Goal: Find specific page/section: Find specific page/section

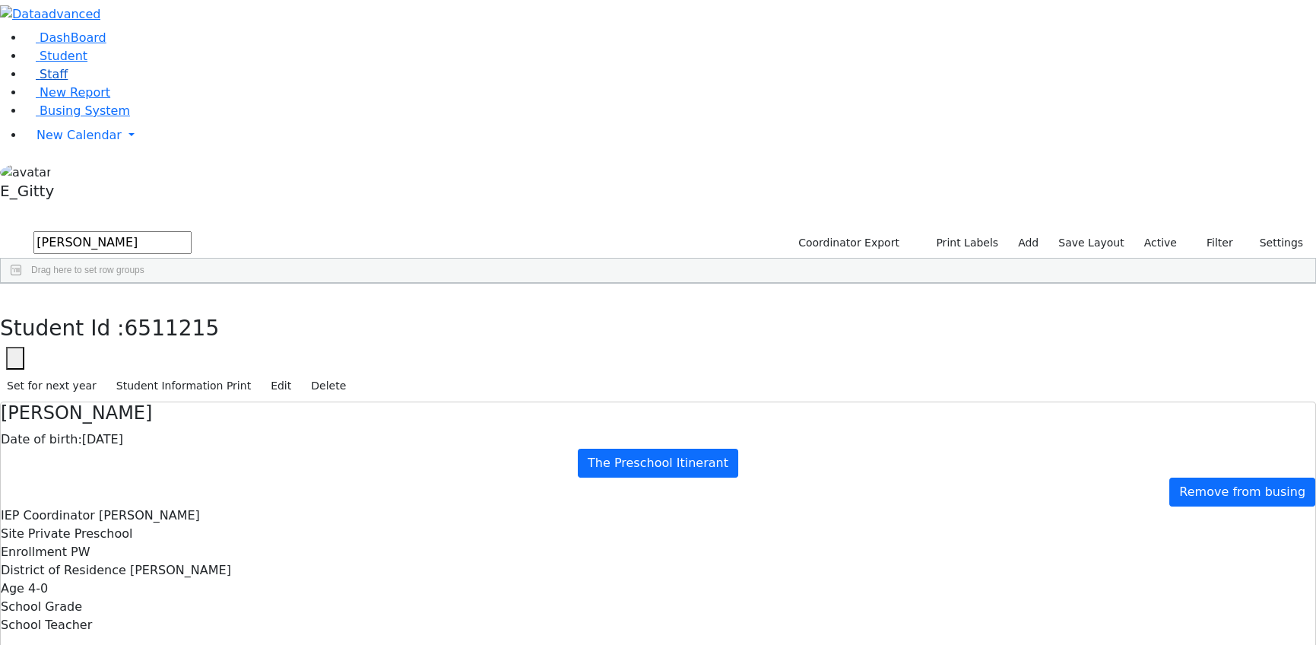
click at [68, 81] on link "Staff" at bounding box center [45, 74] width 43 height 14
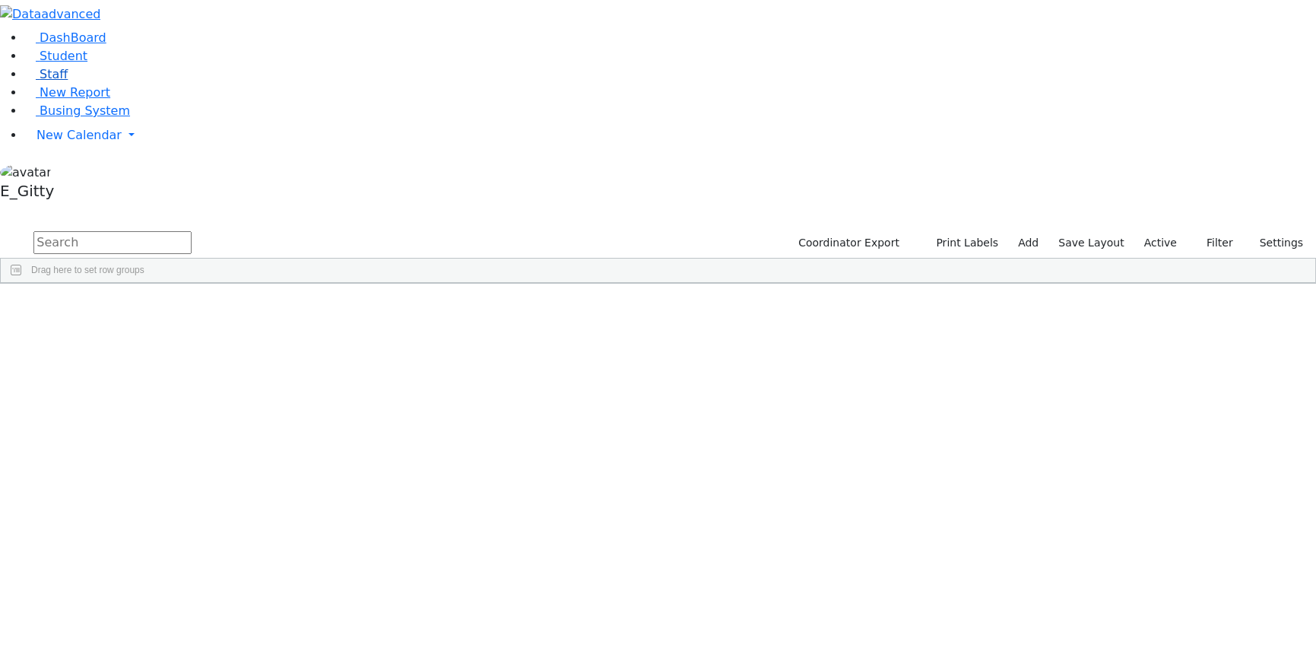
click at [68, 81] on link "Staff" at bounding box center [45, 74] width 43 height 14
click at [192, 231] on input "text" at bounding box center [112, 242] width 158 height 23
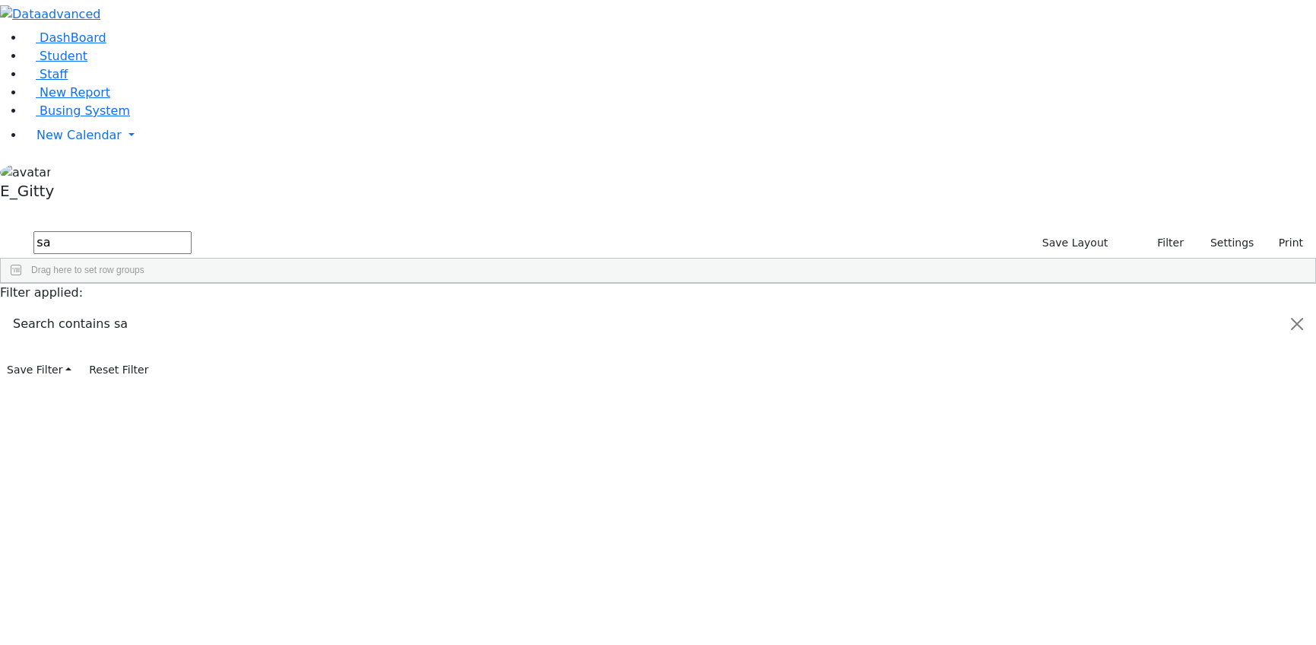
type input "s"
